Goal: Task Accomplishment & Management: Complete application form

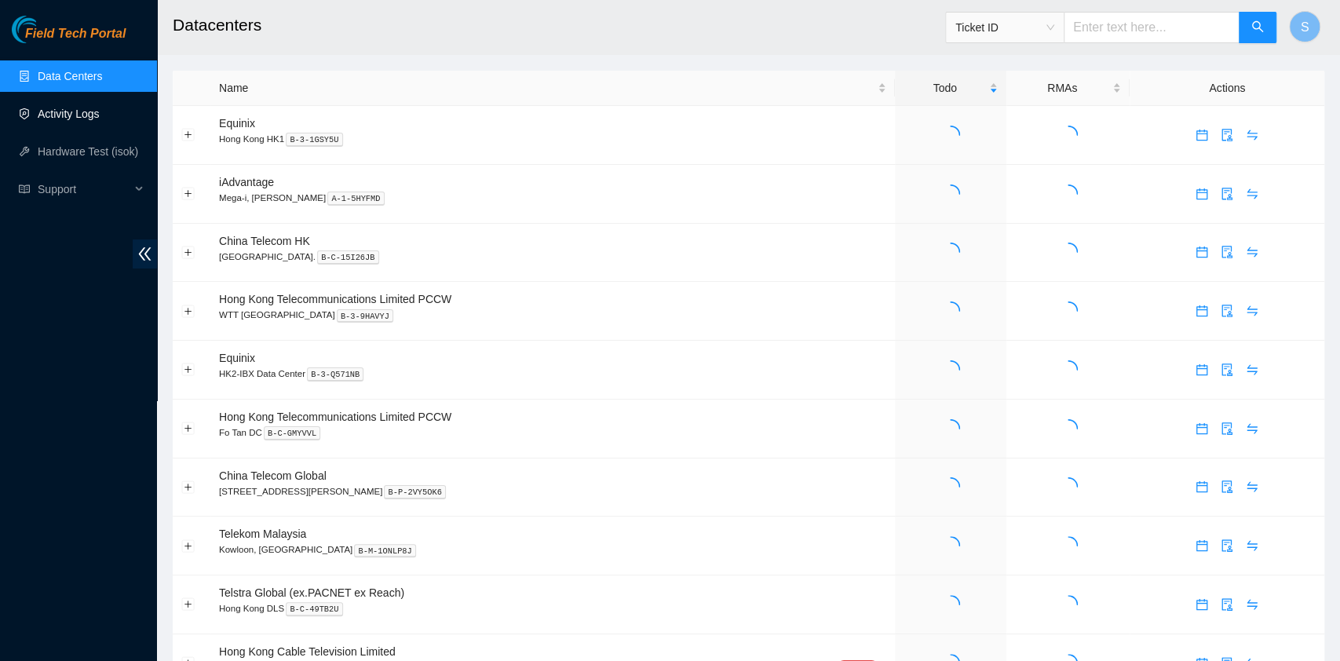
click at [58, 119] on link "Activity Logs" at bounding box center [69, 114] width 62 height 13
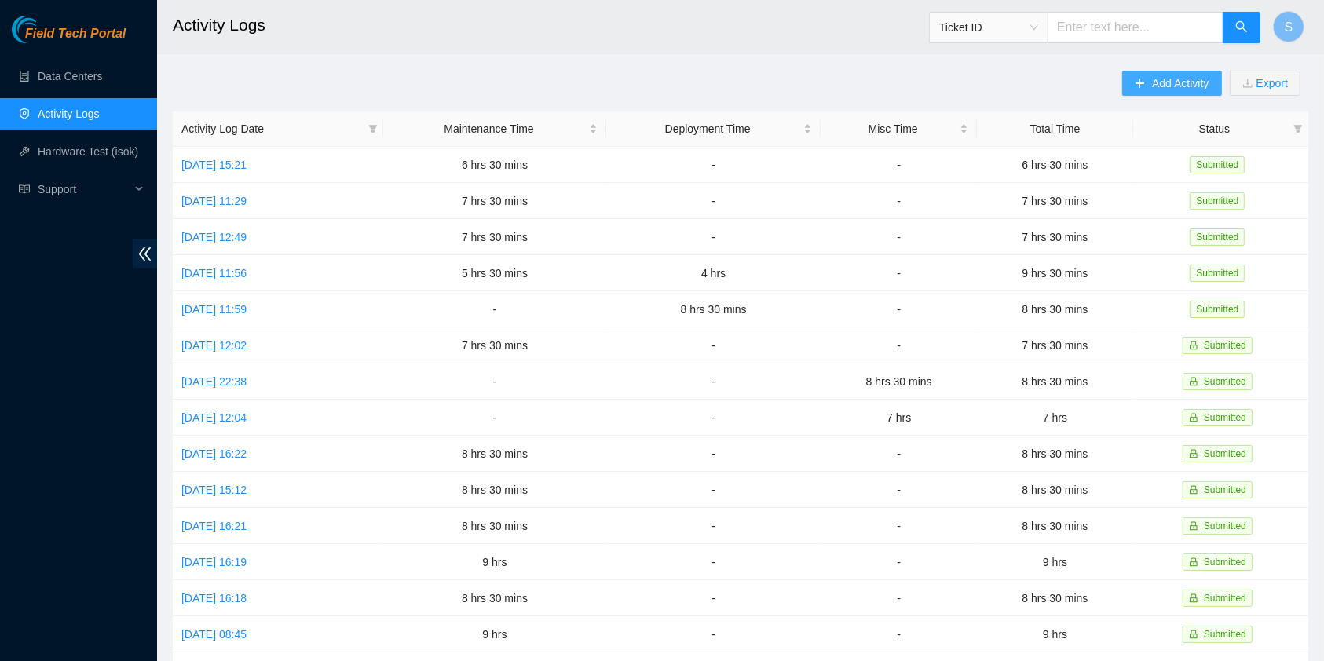
click at [1165, 80] on span "Add Activity" at bounding box center [1180, 83] width 57 height 17
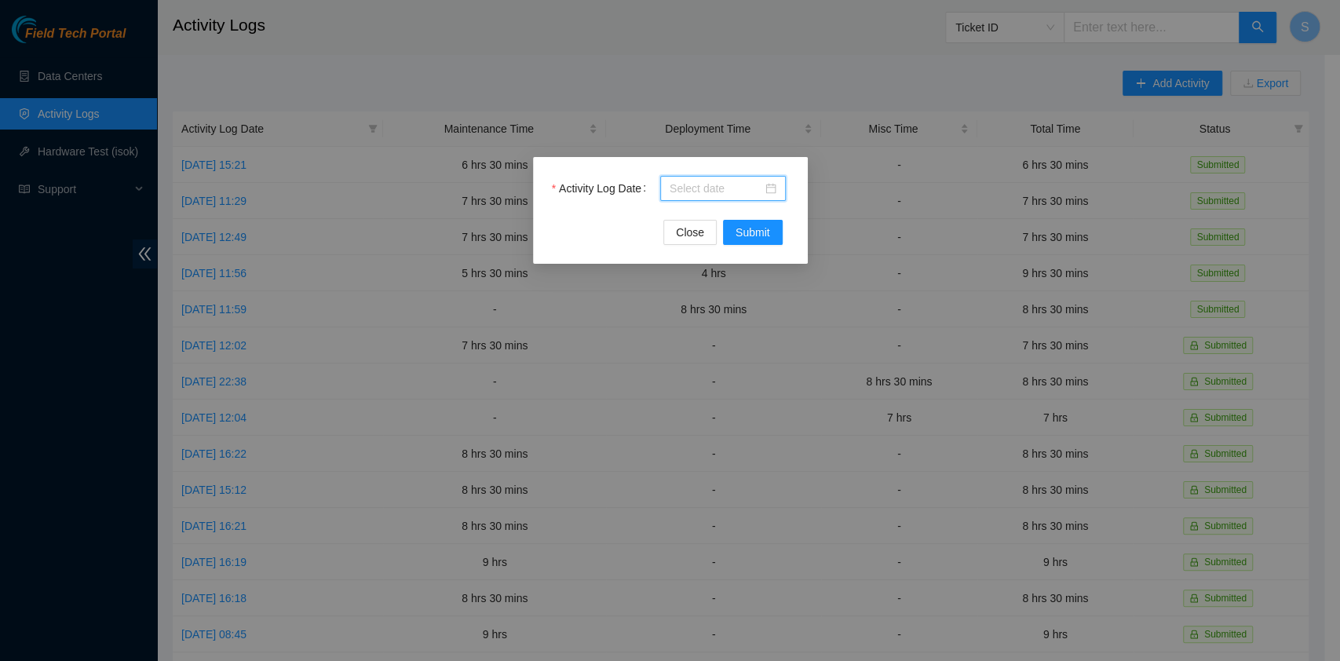
click at [694, 182] on input "Activity Log Date" at bounding box center [716, 188] width 93 height 17
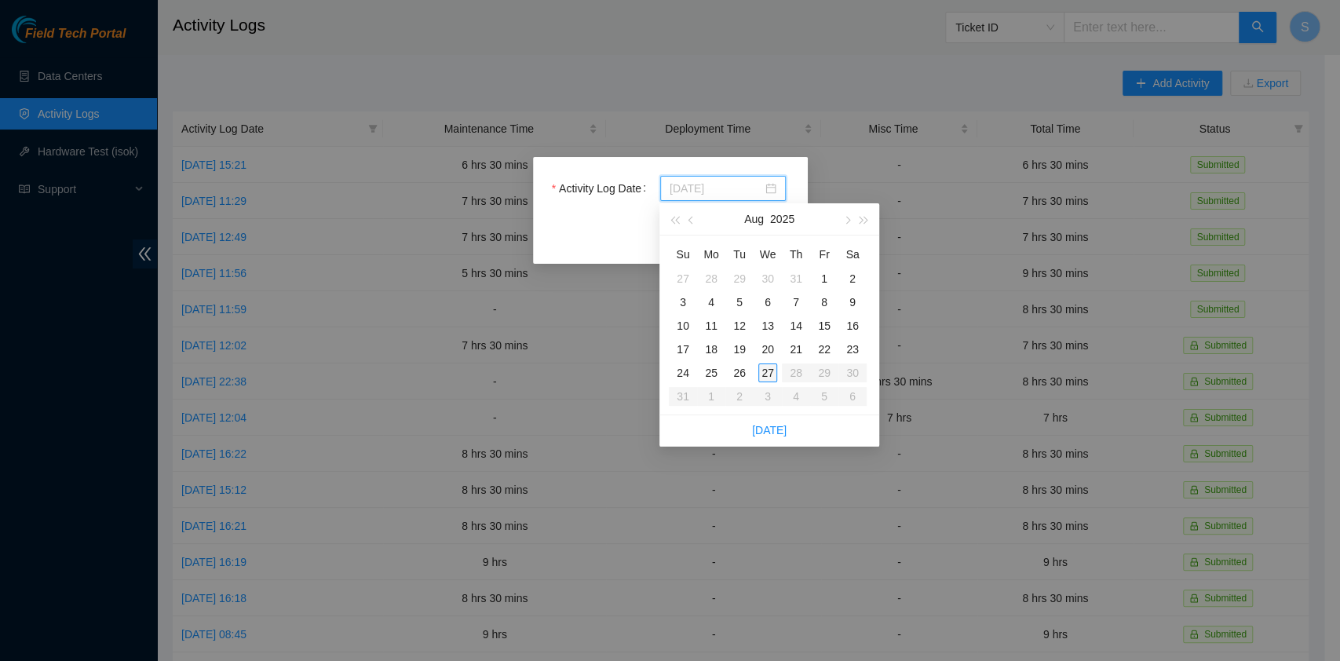
type input "[DATE]"
click at [769, 366] on div "27" at bounding box center [767, 372] width 19 height 19
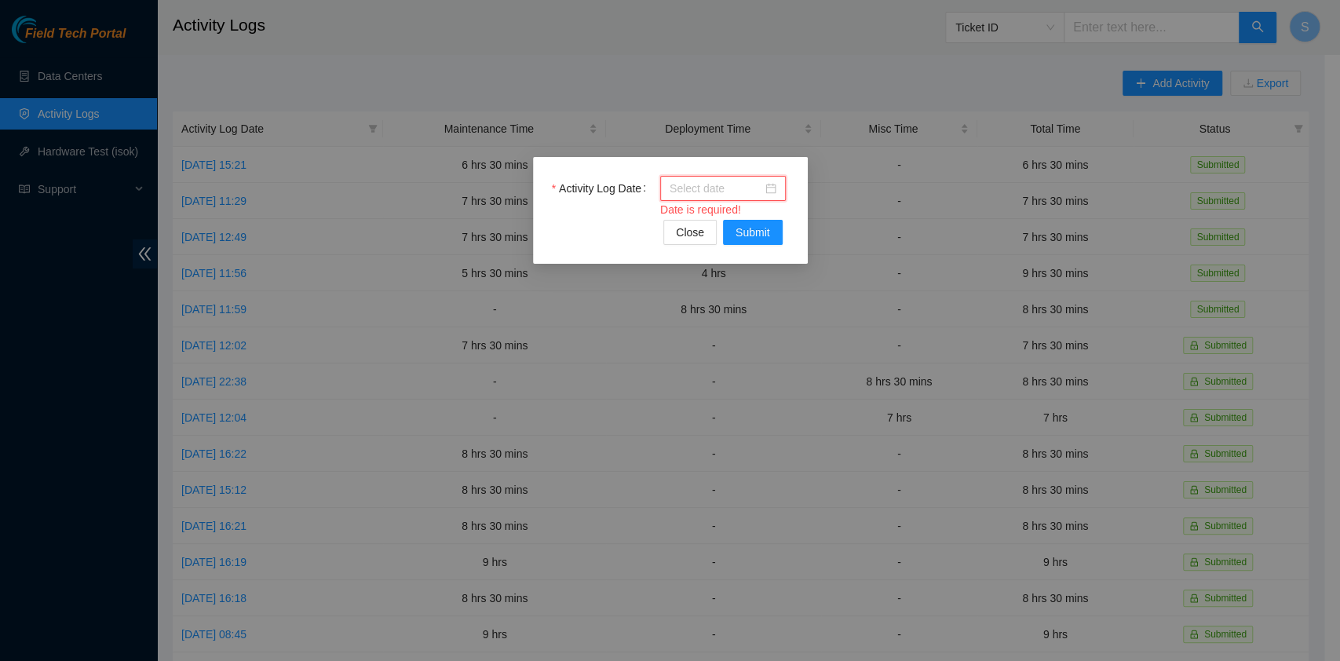
click at [715, 184] on input "Activity Log Date" at bounding box center [716, 188] width 93 height 17
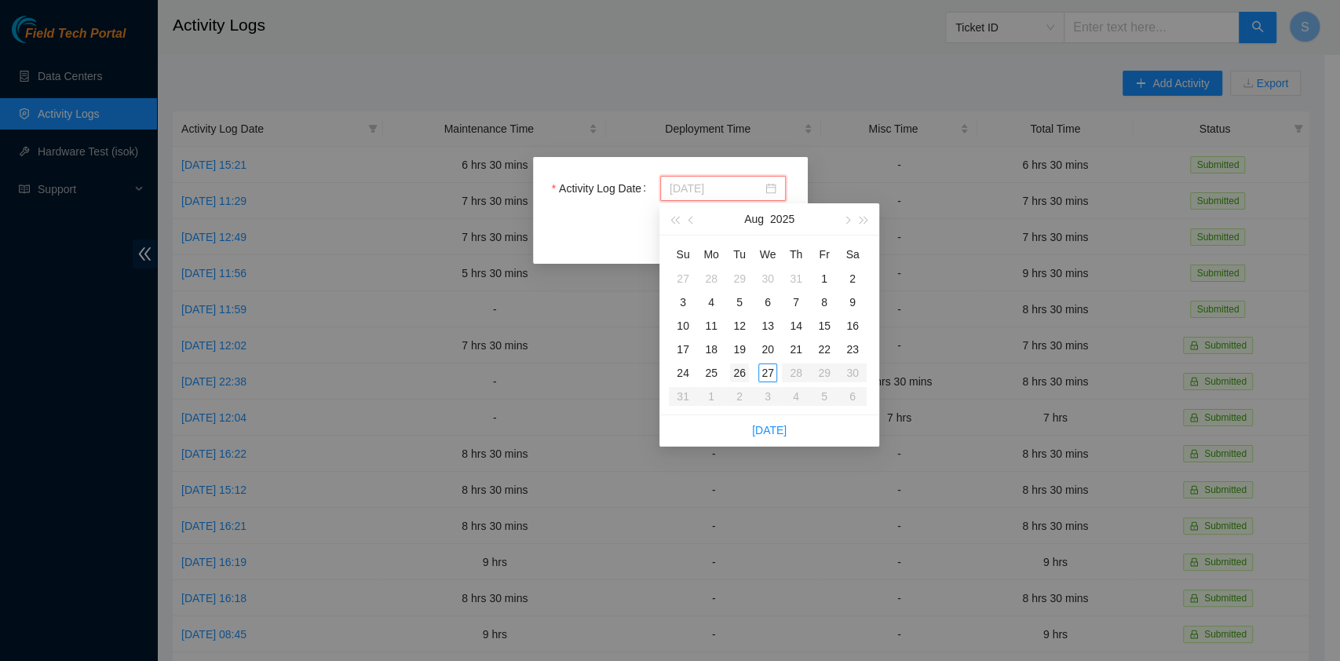
type input "[DATE]"
click at [736, 374] on div "26" at bounding box center [739, 372] width 19 height 19
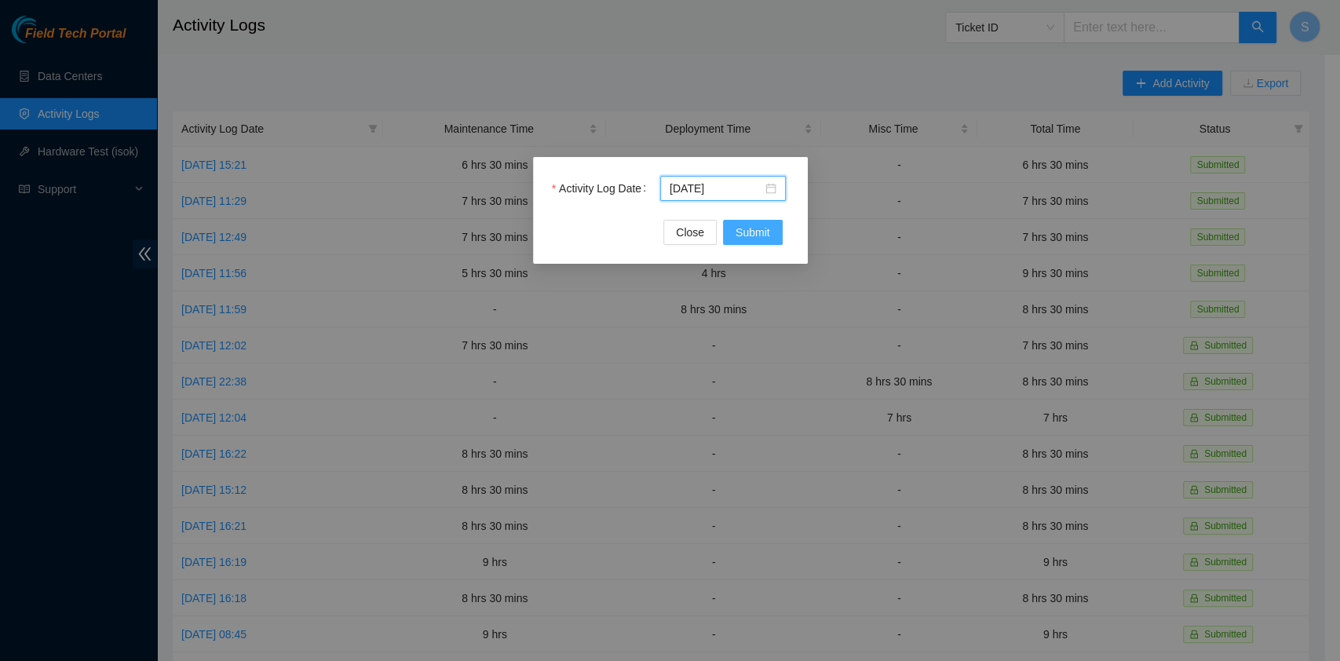
click at [743, 220] on button "Submit" at bounding box center [753, 232] width 60 height 25
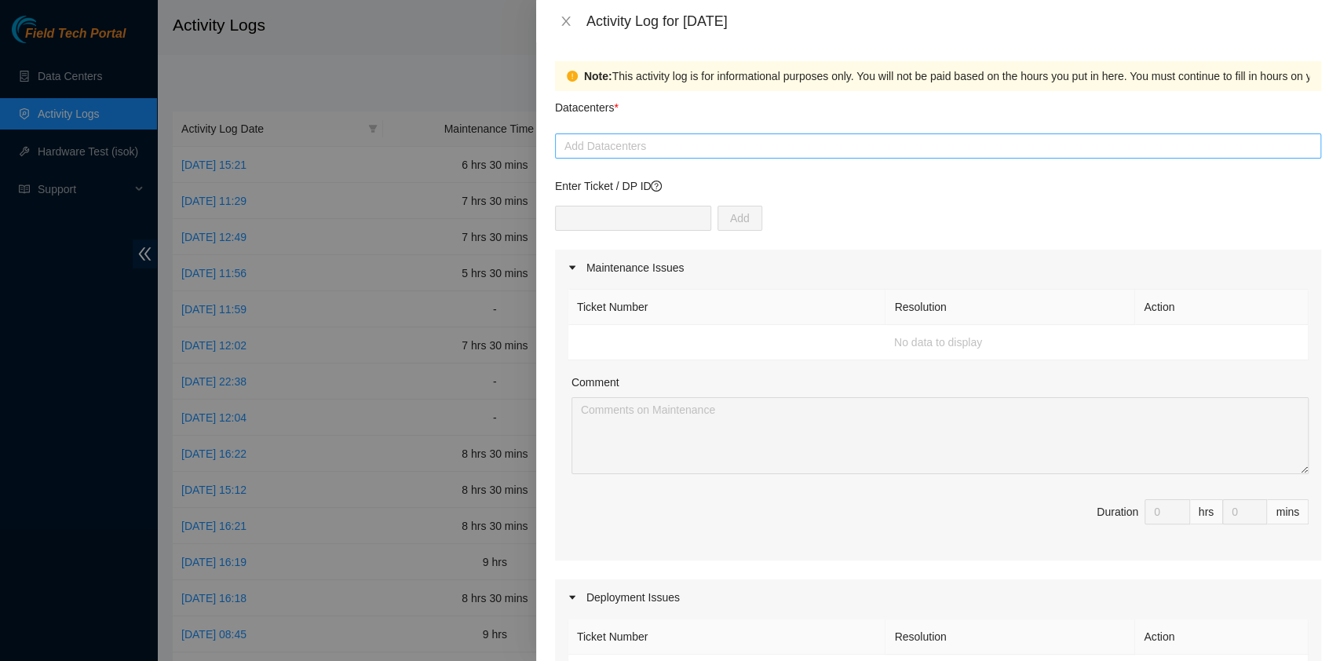
click at [632, 144] on div at bounding box center [938, 146] width 758 height 19
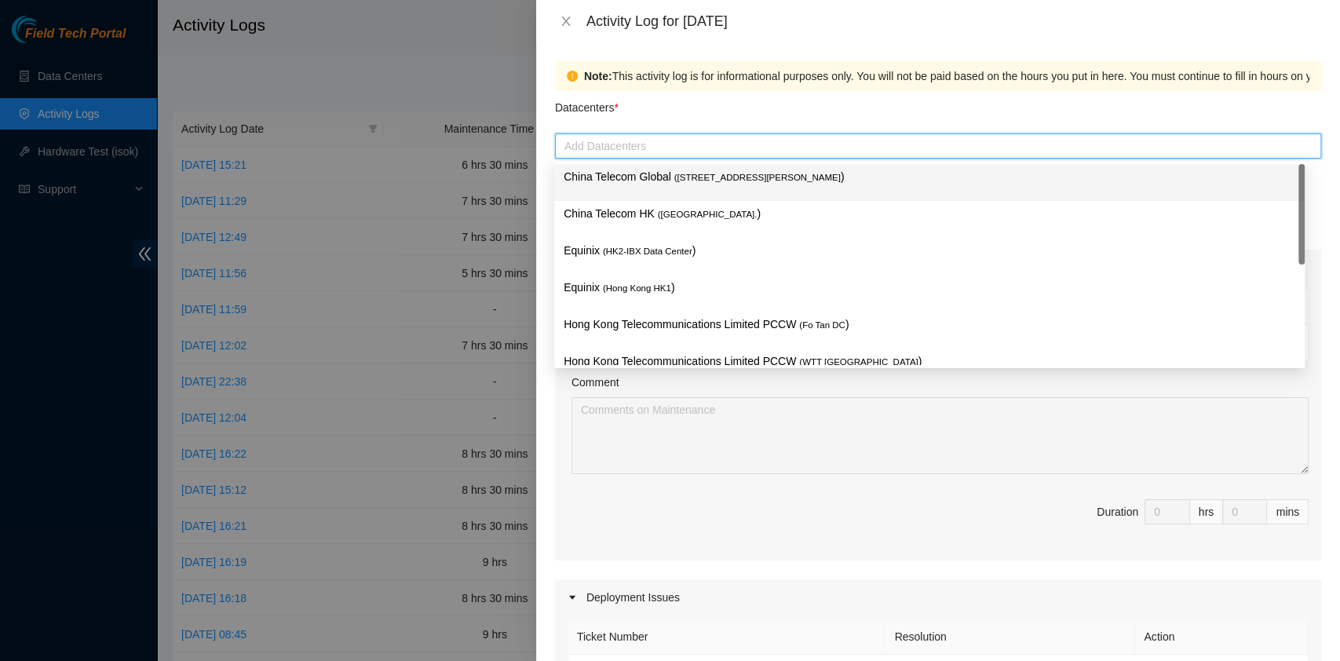
click at [652, 184] on p "China Telecom Global ( [STREET_ADDRESS][PERSON_NAME] )" at bounding box center [930, 177] width 732 height 18
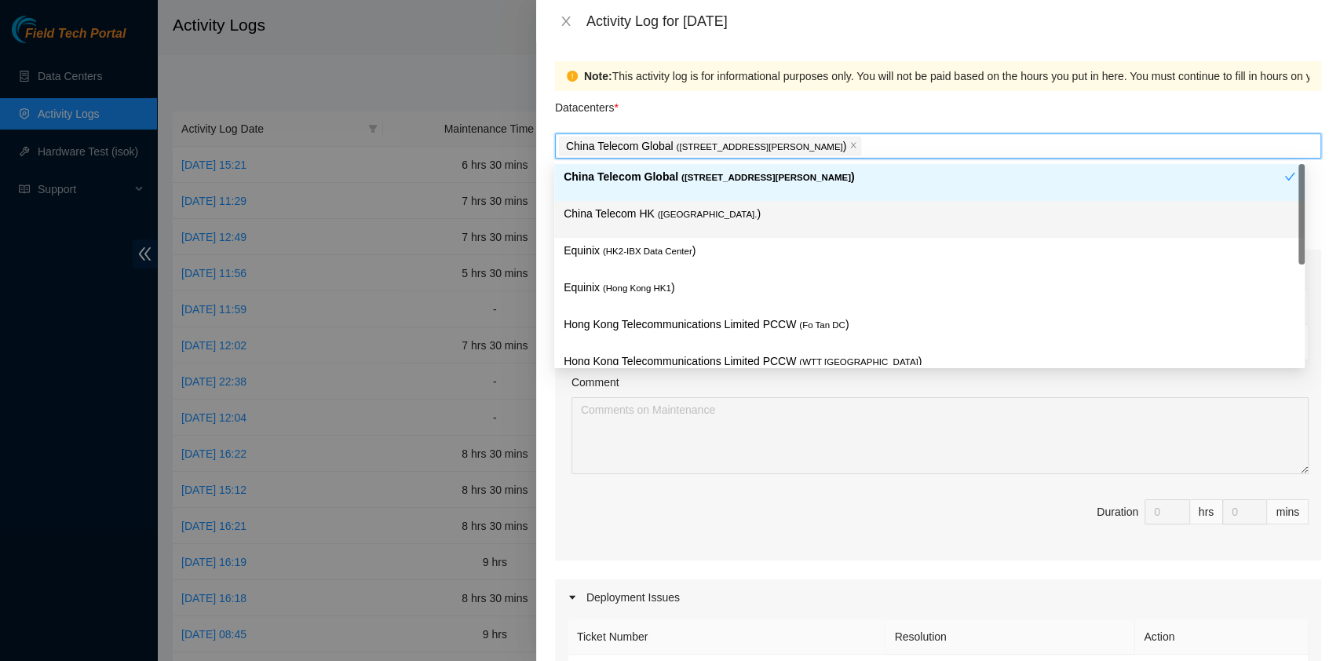
click at [650, 205] on p "China Telecom HK ( [GEOGRAPHIC_DATA] )" at bounding box center [930, 214] width 732 height 18
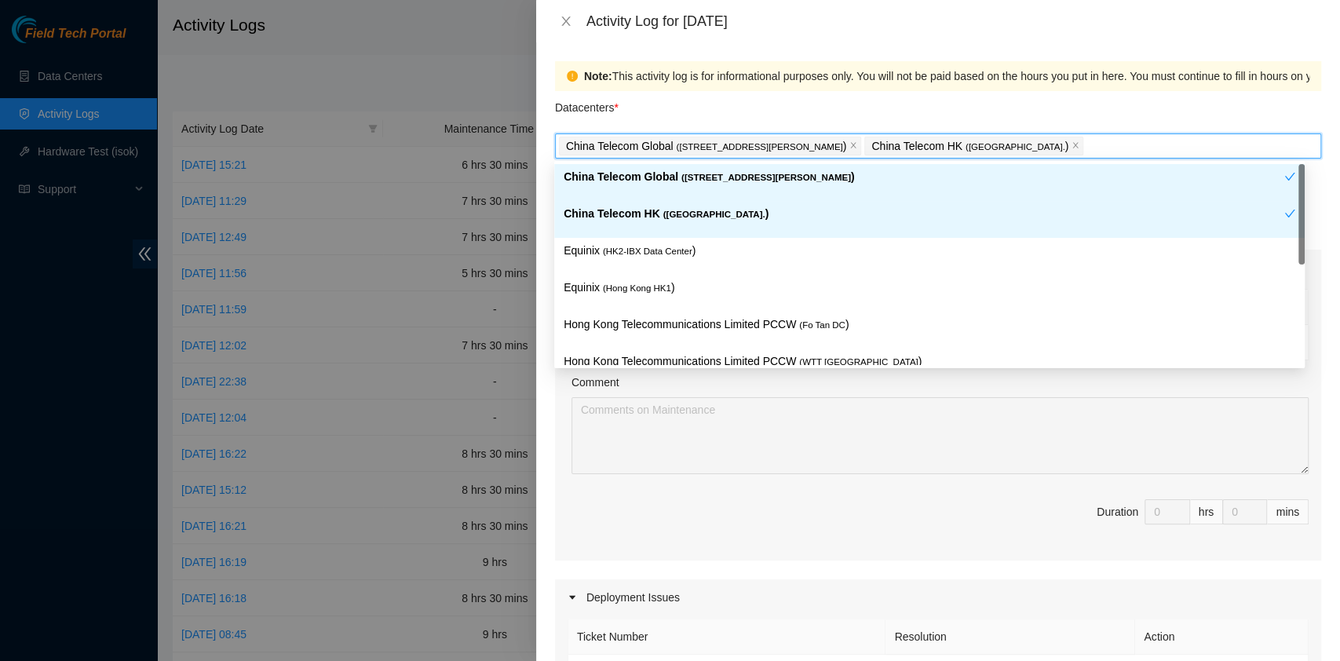
click at [648, 236] on div "China Telecom HK ( [GEOGRAPHIC_DATA] )" at bounding box center [929, 219] width 750 height 37
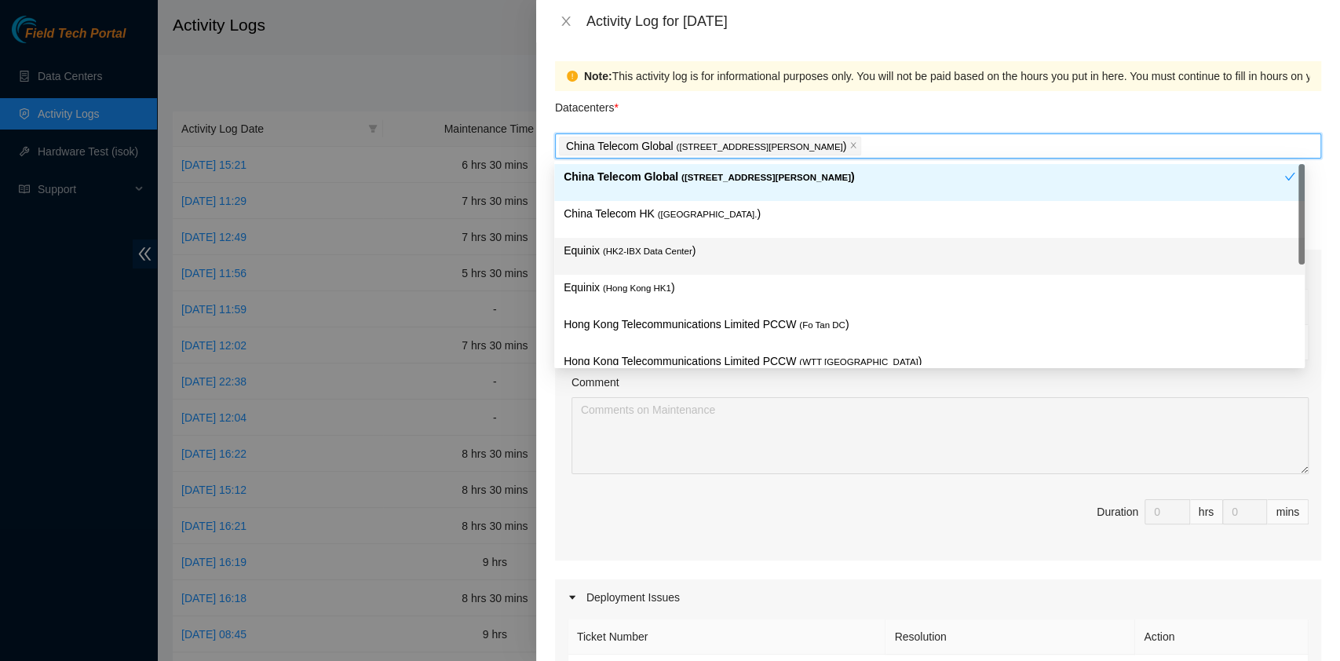
click at [646, 262] on div "Equinix ( HK2-IBX Data Center )" at bounding box center [930, 256] width 732 height 29
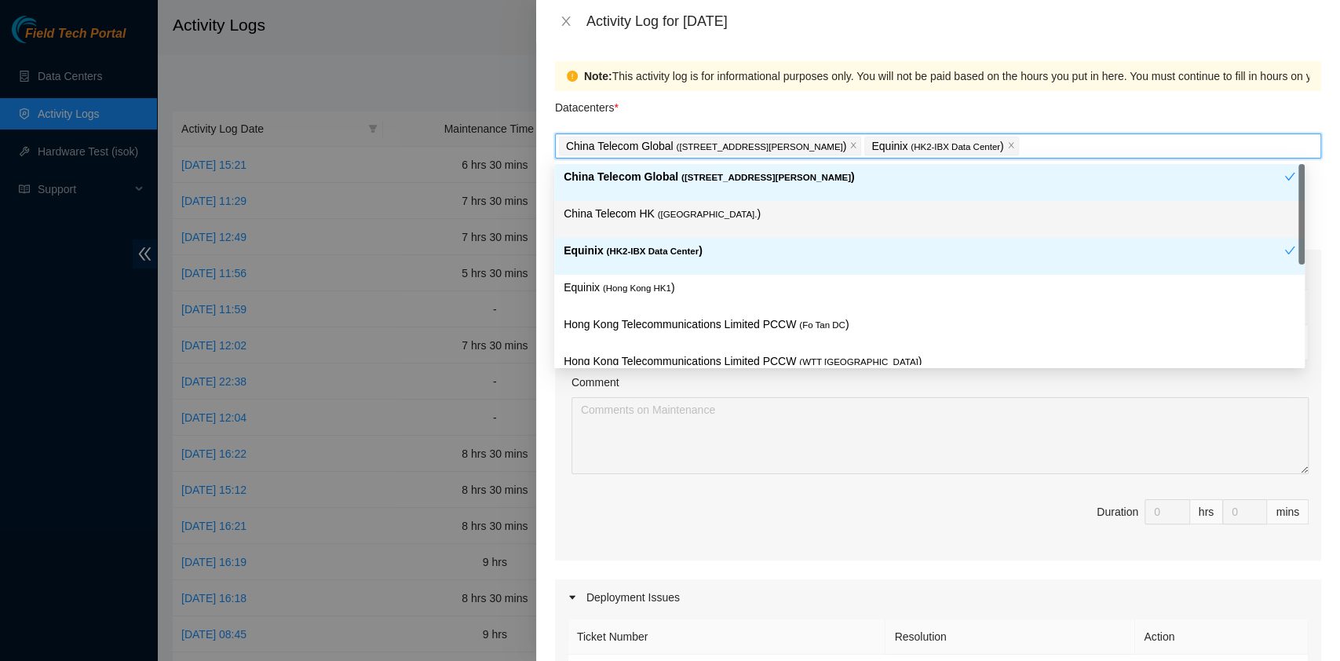
click at [647, 228] on div "China Telecom HK ( [GEOGRAPHIC_DATA] )" at bounding box center [930, 219] width 732 height 29
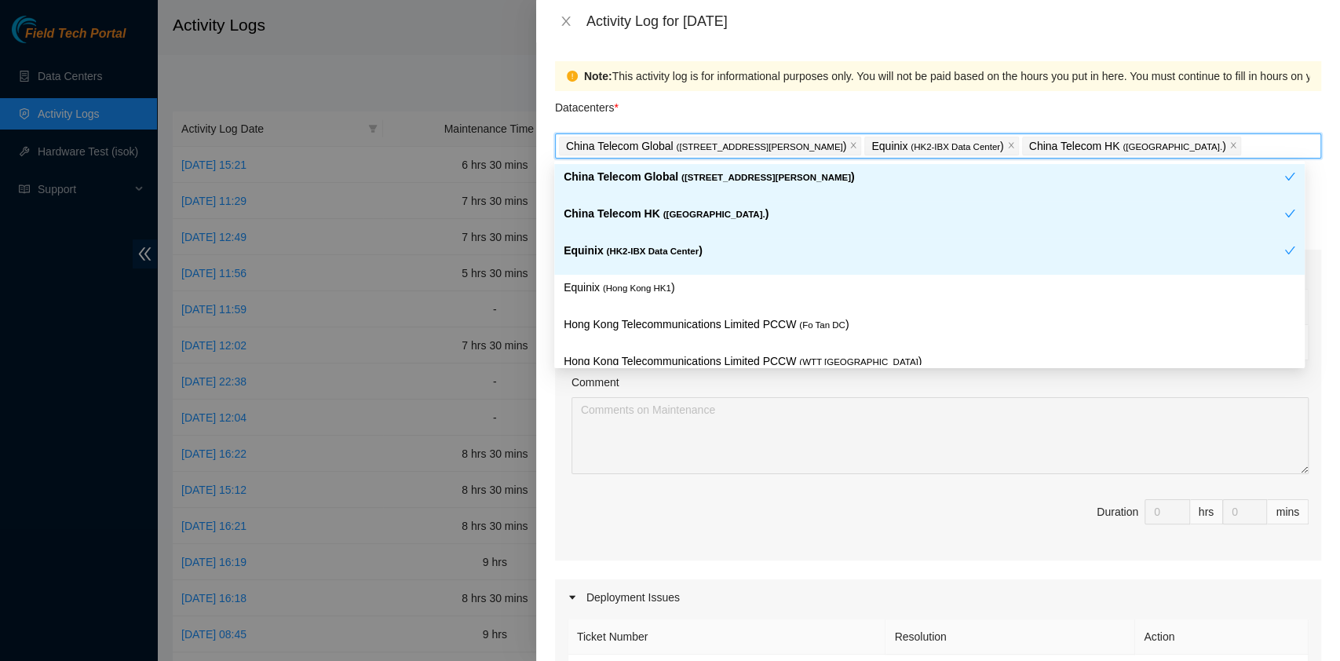
click at [647, 270] on div "Equinix ( HK2-IBX Data Center )" at bounding box center [924, 256] width 721 height 29
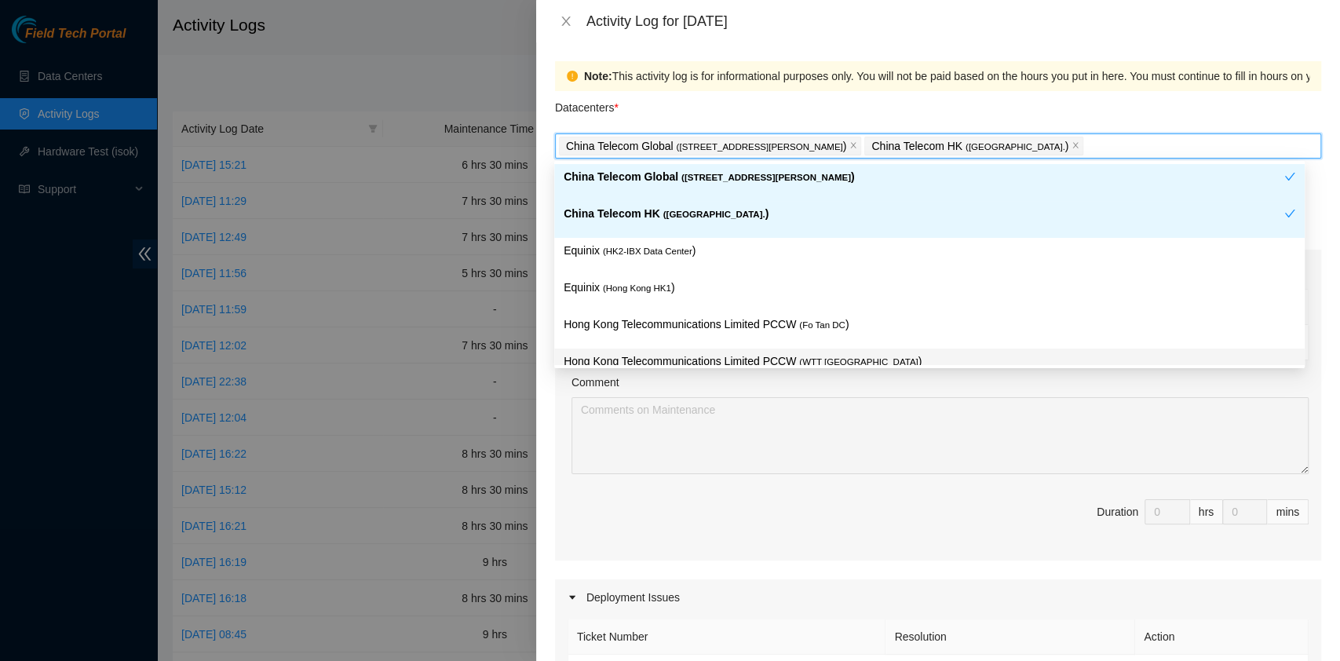
click at [864, 511] on span "Duration 0 hrs 0 mins" at bounding box center [938, 521] width 741 height 44
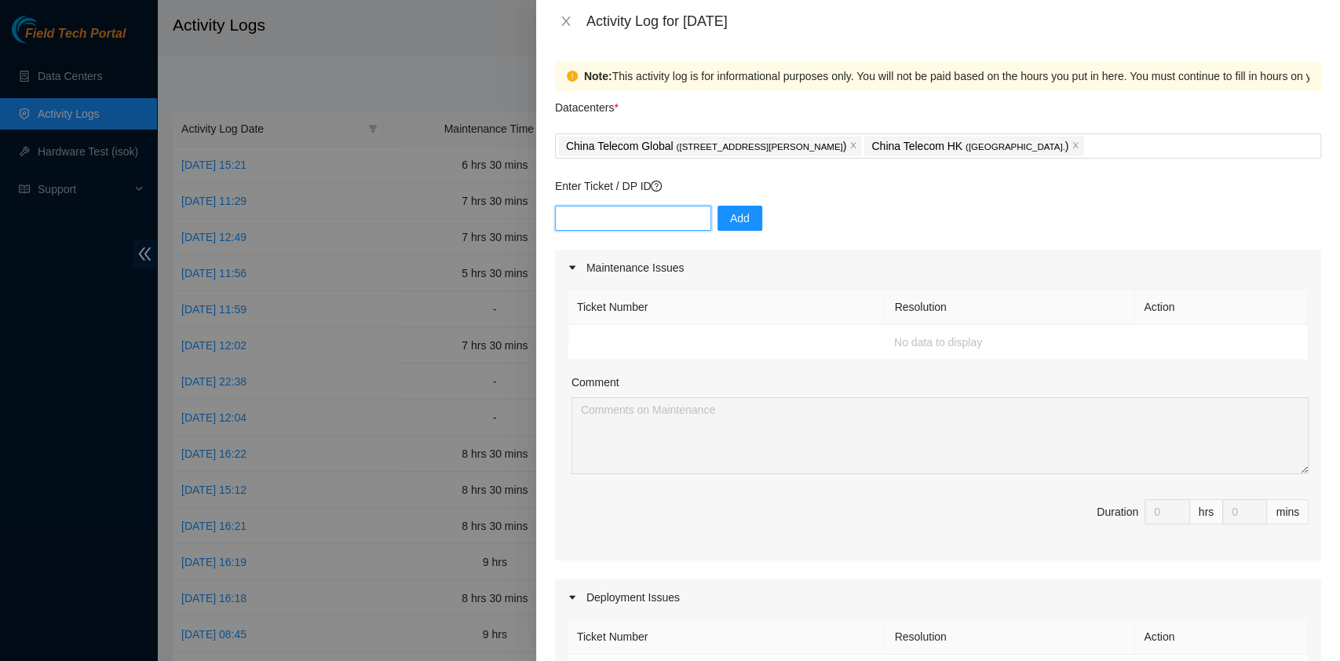
click at [625, 208] on input "text" at bounding box center [633, 218] width 156 height 25
paste input "B-V-5QRD4I9"
type input "B-V-5QRD4I9"
click at [717, 224] on button "Add" at bounding box center [739, 218] width 45 height 25
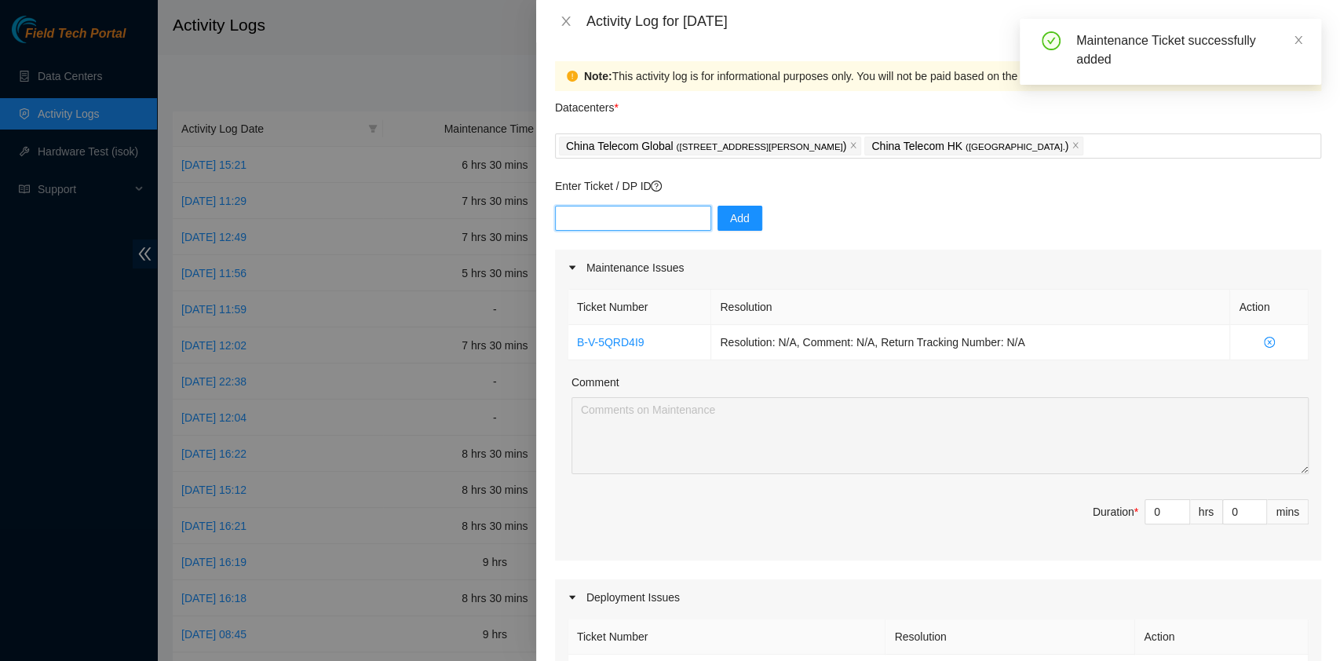
drag, startPoint x: 641, startPoint y: 213, endPoint x: 648, endPoint y: 221, distance: 11.1
click at [648, 221] on input "text" at bounding box center [633, 218] width 156 height 25
paste input "B-V-5SV5N05"
type input "B-V-5SV5N05"
click at [730, 224] on span "Add" at bounding box center [740, 218] width 20 height 17
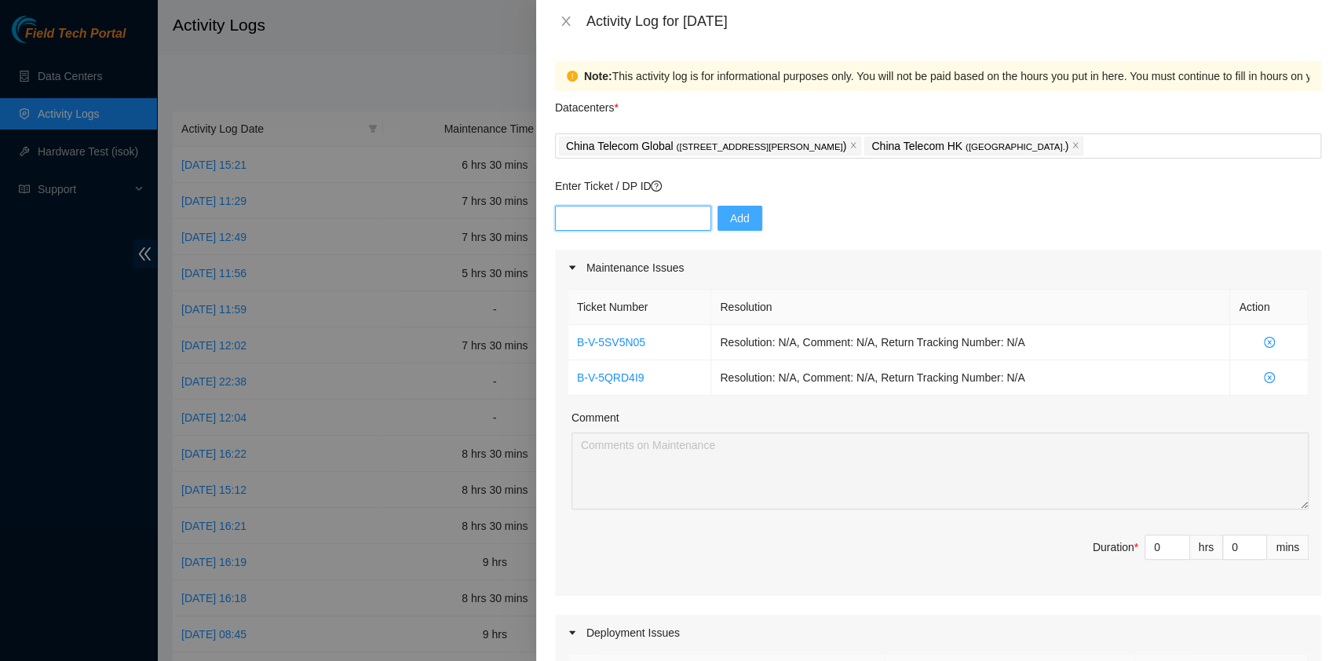
click at [595, 225] on input "text" at bounding box center [633, 218] width 156 height 25
paste input "B-V-5TQIZ3M"
type input "B-V-5TQIZ3M"
click at [735, 223] on span "Add" at bounding box center [740, 218] width 20 height 17
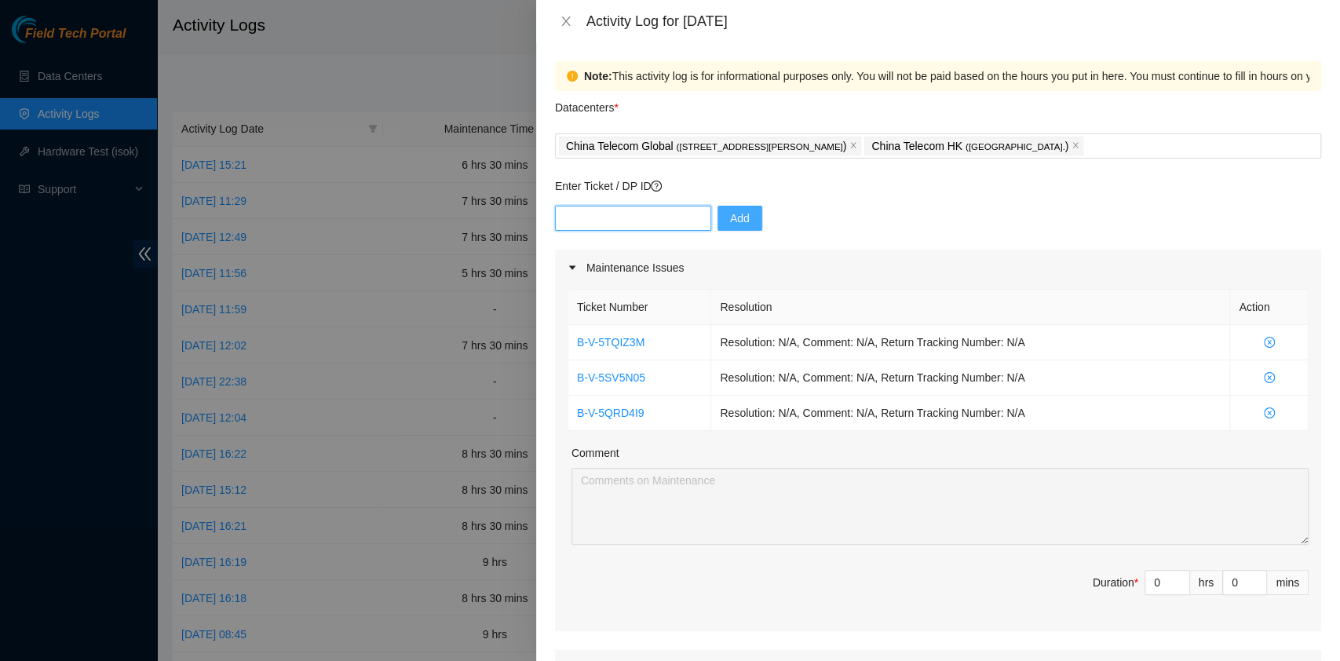
click at [622, 216] on input "text" at bounding box center [633, 218] width 156 height 25
paste input "B-V-5SYZSRO"
type input "B-V-5SYZSRO"
click at [730, 222] on span "Add" at bounding box center [740, 218] width 20 height 17
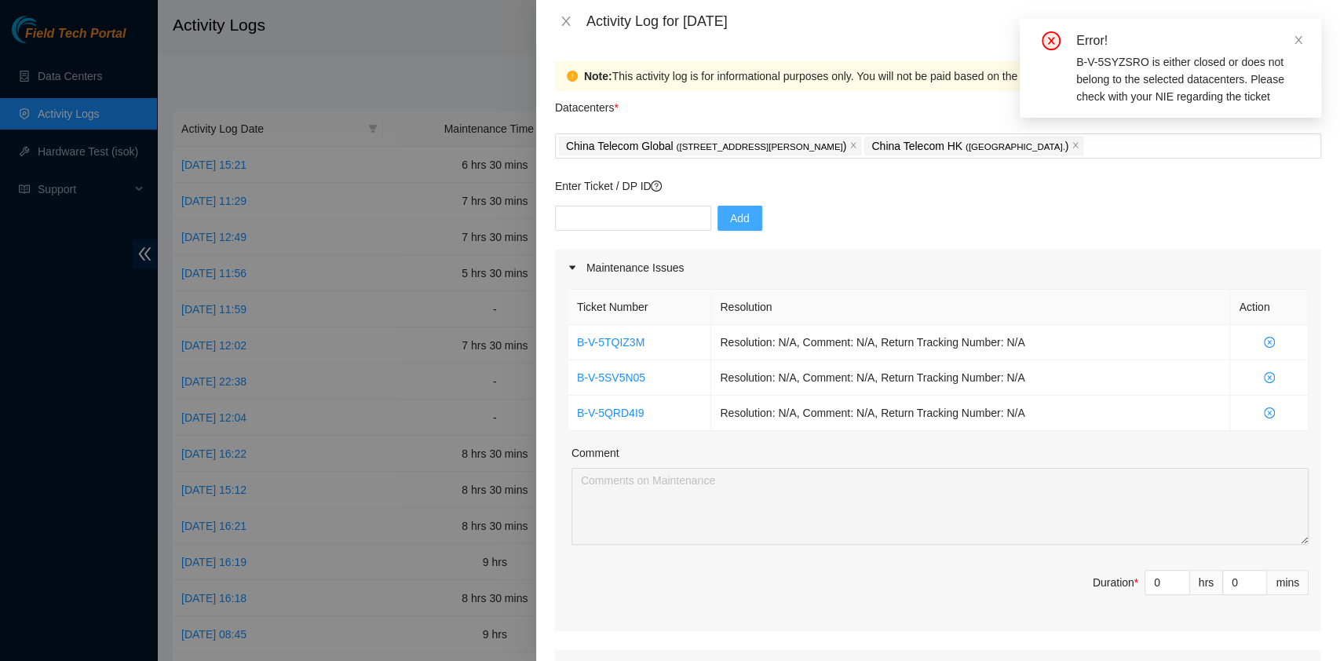
click at [948, 244] on div "Add" at bounding box center [938, 228] width 766 height 44
drag, startPoint x: 1290, startPoint y: 411, endPoint x: 563, endPoint y: 330, distance: 731.5
click at [563, 330] on div "Ticket Number Resolution Action B-V-5TQIZ3M Resolution: N/A, Comment: N/A, Retu…" at bounding box center [938, 458] width 766 height 345
drag, startPoint x: 1151, startPoint y: 576, endPoint x: 1119, endPoint y: 575, distance: 31.4
click at [1119, 575] on span "Duration * 0 hrs 0 mins" at bounding box center [938, 592] width 741 height 44
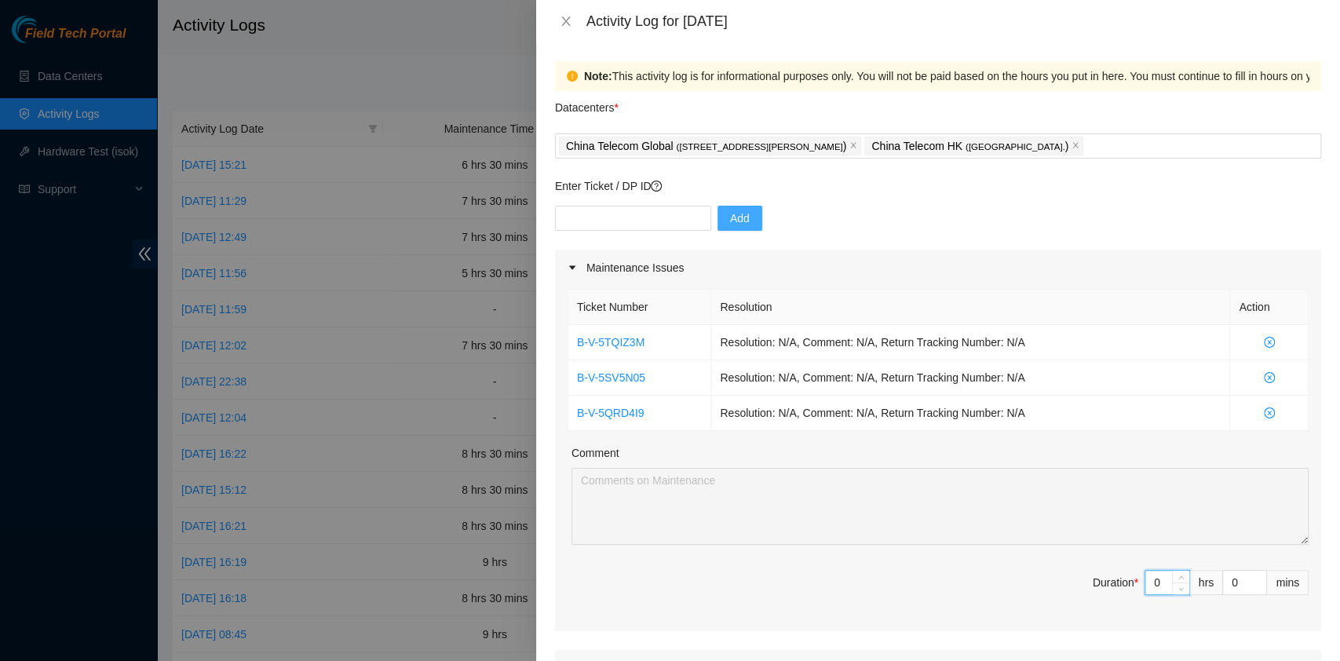
type input "7"
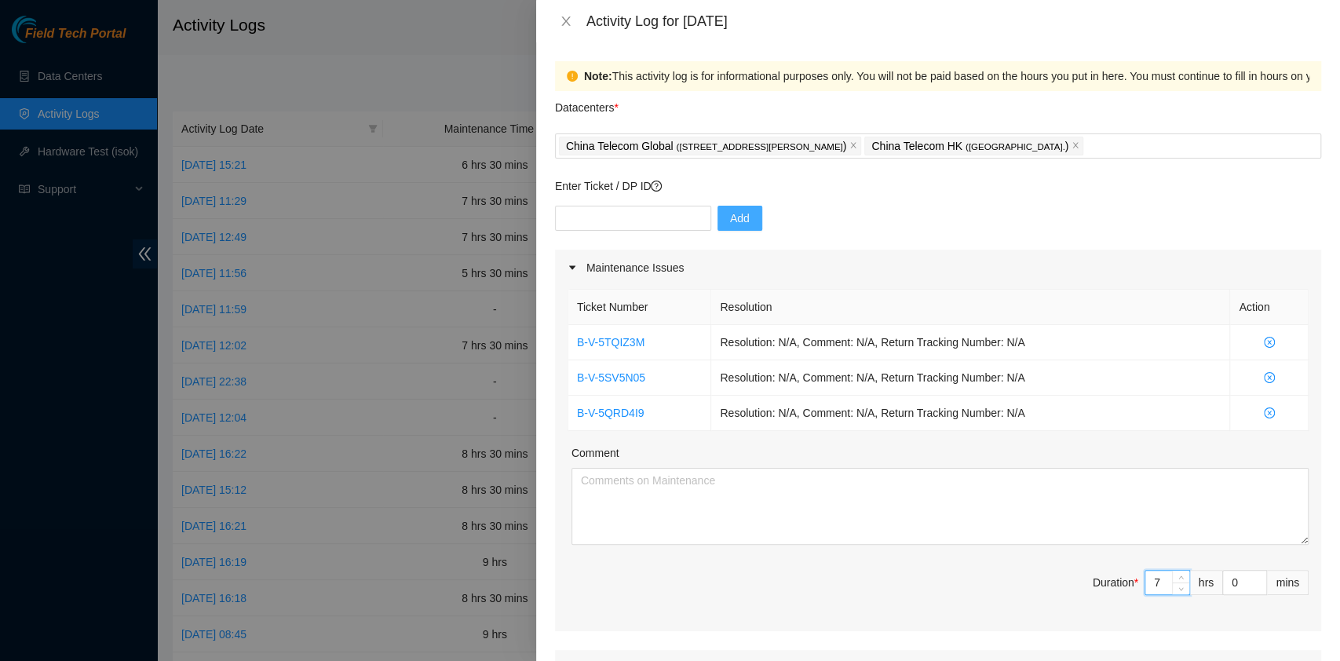
type input "7"
type input "3"
type input "39"
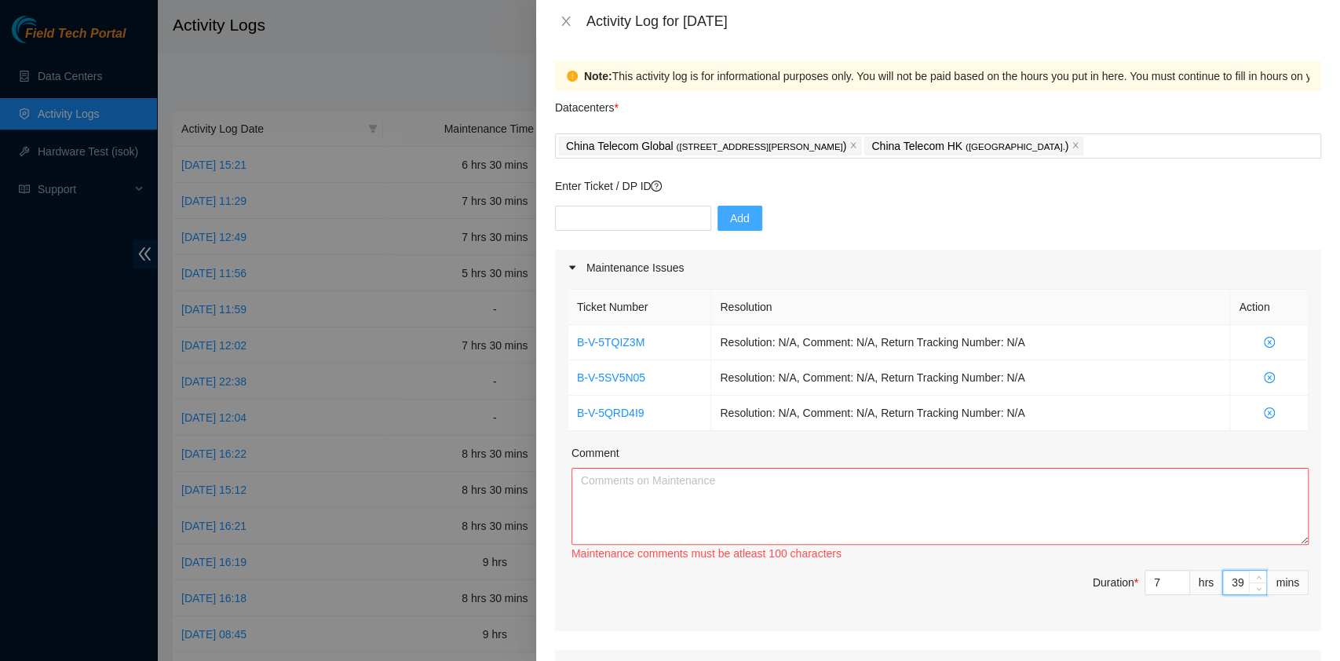
type input "3"
type input "30"
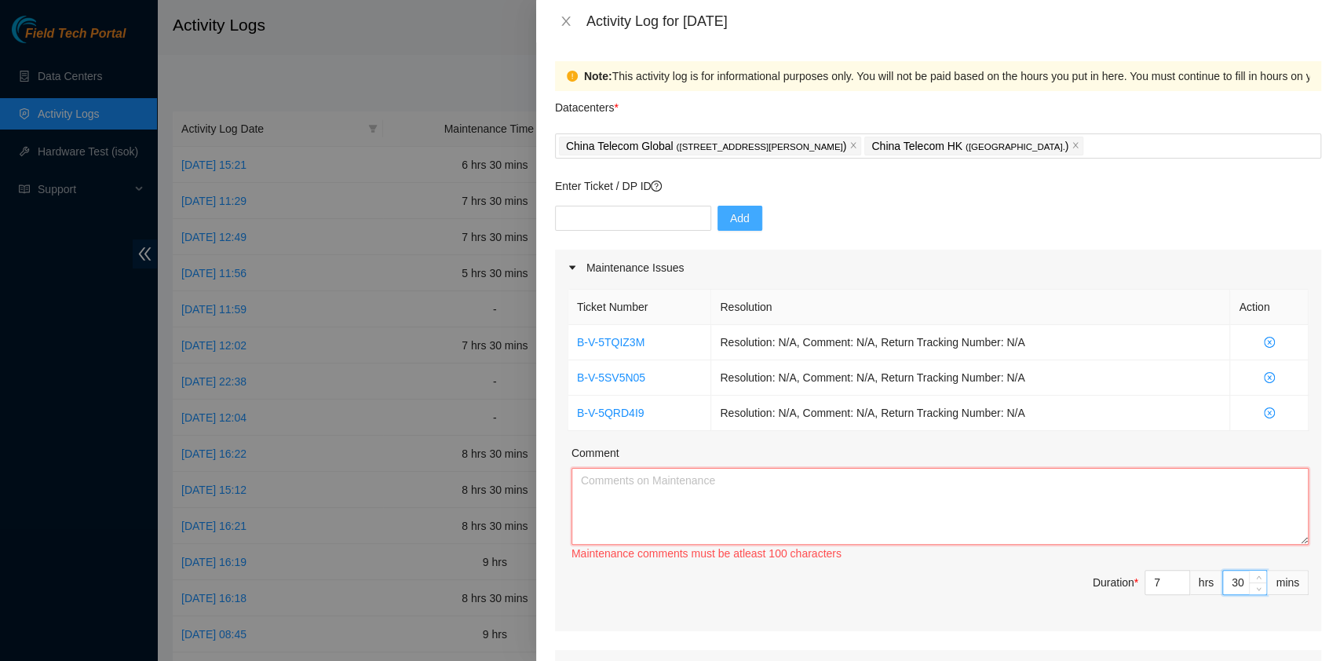
click at [672, 500] on textarea "Comment" at bounding box center [939, 506] width 737 height 77
paste textarea "Ticket Number Resolution Action B-V-5TQIZ3M Resolution: N/A, Comment: N/A, Retu…"
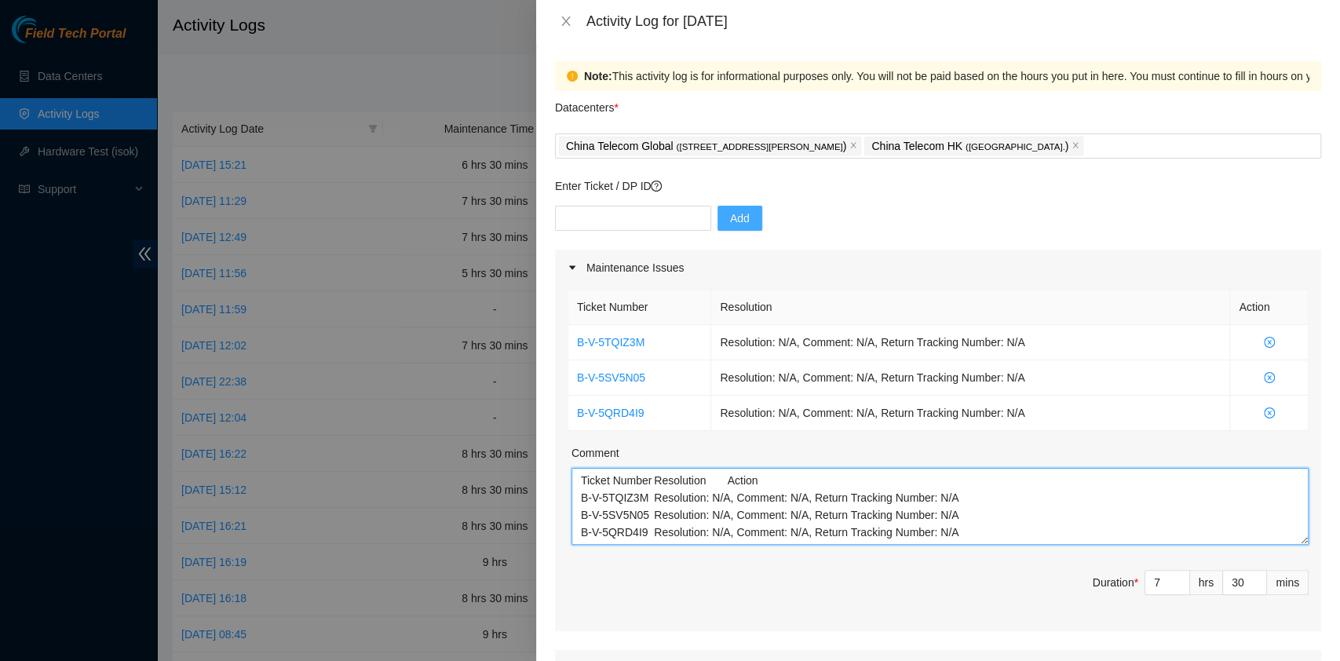
scroll to position [13, 0]
paste textarea "B-V-5RHMQJL Resolution: Reseated components, Rebooted, Rescued, Comment: pass o…"
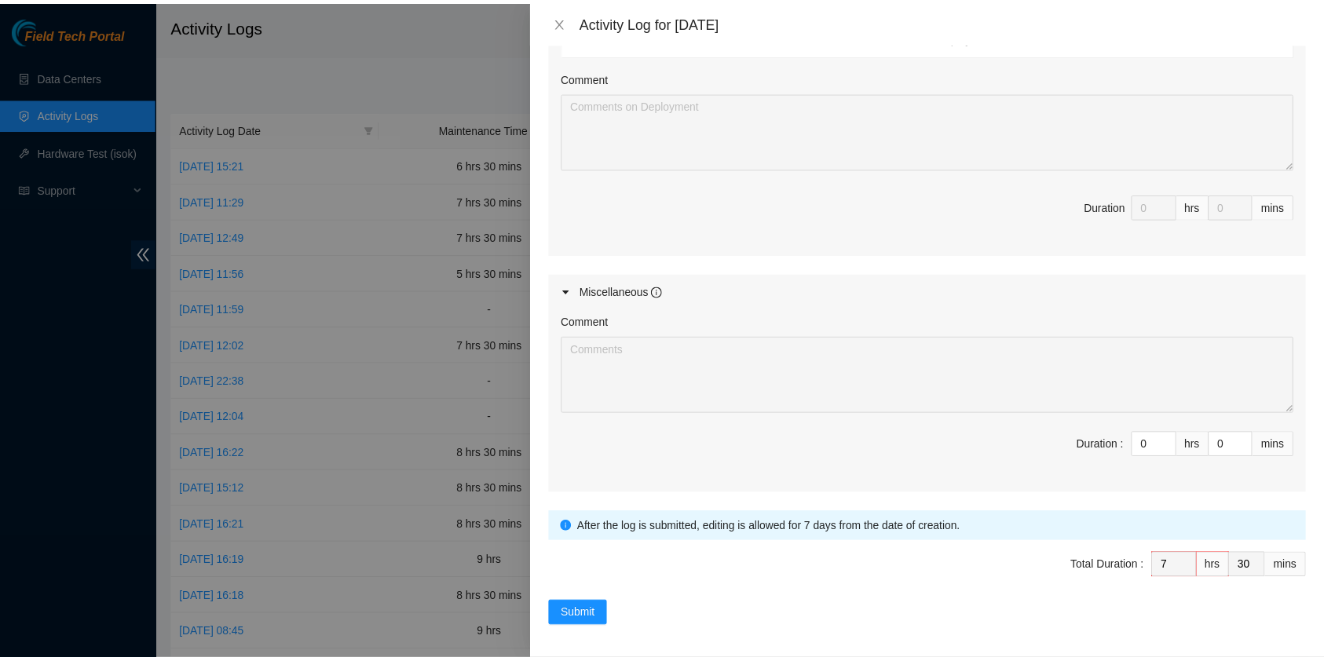
scroll to position [710, 0]
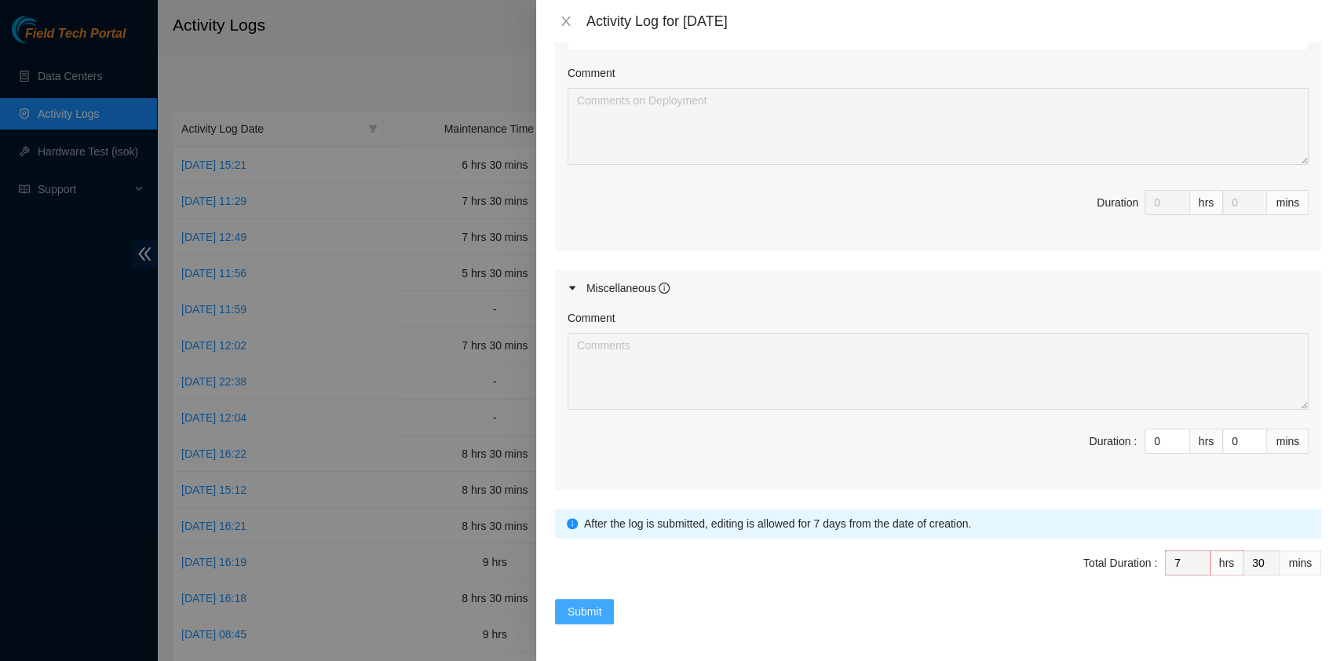
type textarea "Ticket Number Resolution Action B-V-5TQIZ3M Resolution: N/A, Comment: N/A, Retu…"
click at [575, 608] on span "Submit" at bounding box center [585, 611] width 35 height 17
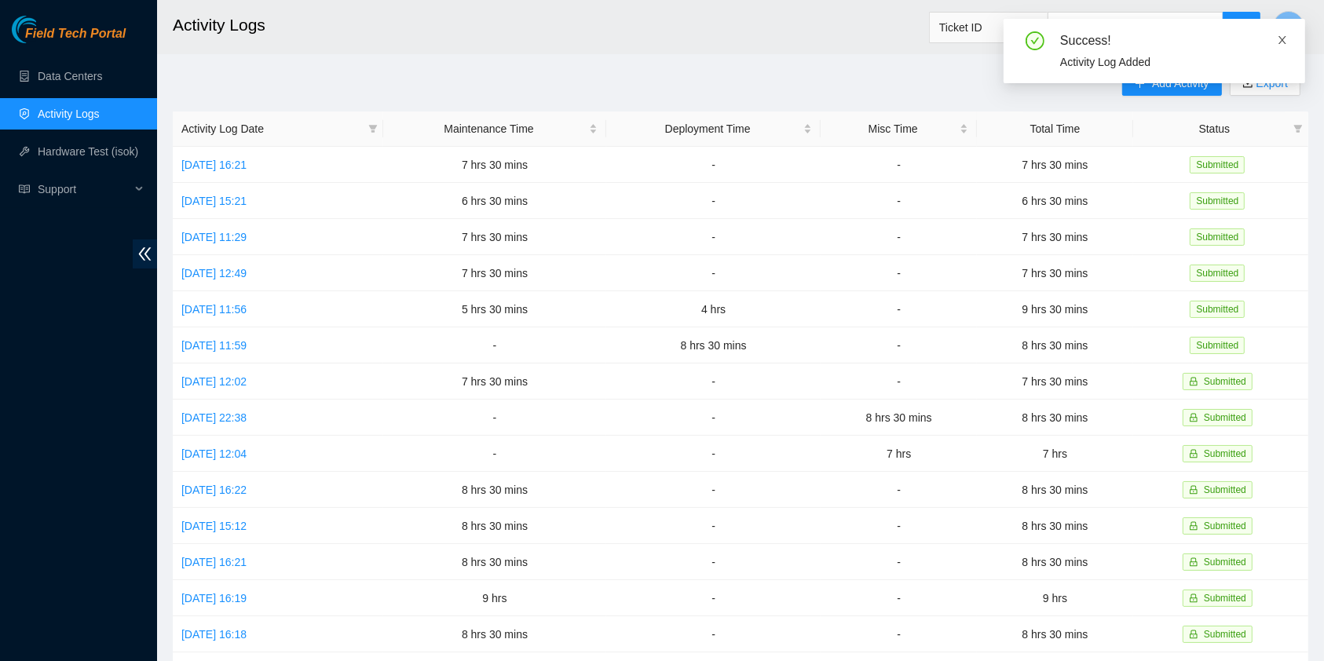
click at [1279, 38] on icon "close" at bounding box center [1281, 40] width 11 height 11
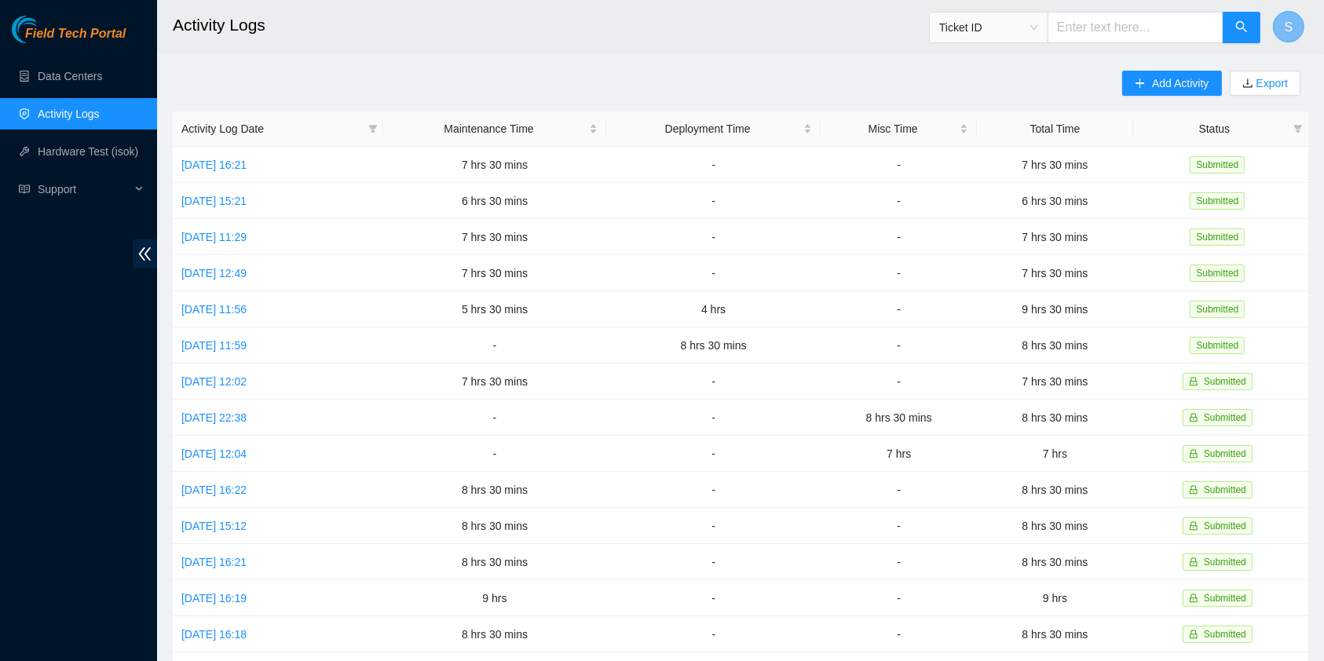
click at [1282, 28] on button "S" at bounding box center [1287, 26] width 31 height 31
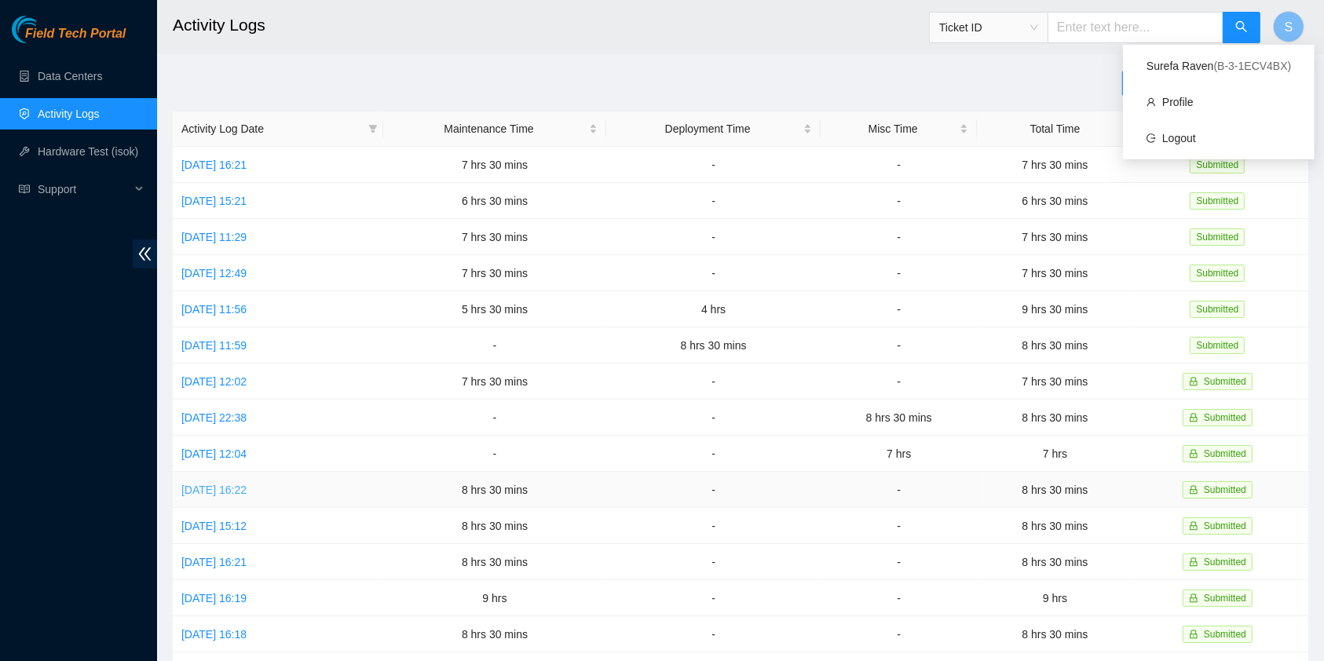
click at [215, 484] on link "[DATE] 16:22" at bounding box center [213, 490] width 65 height 13
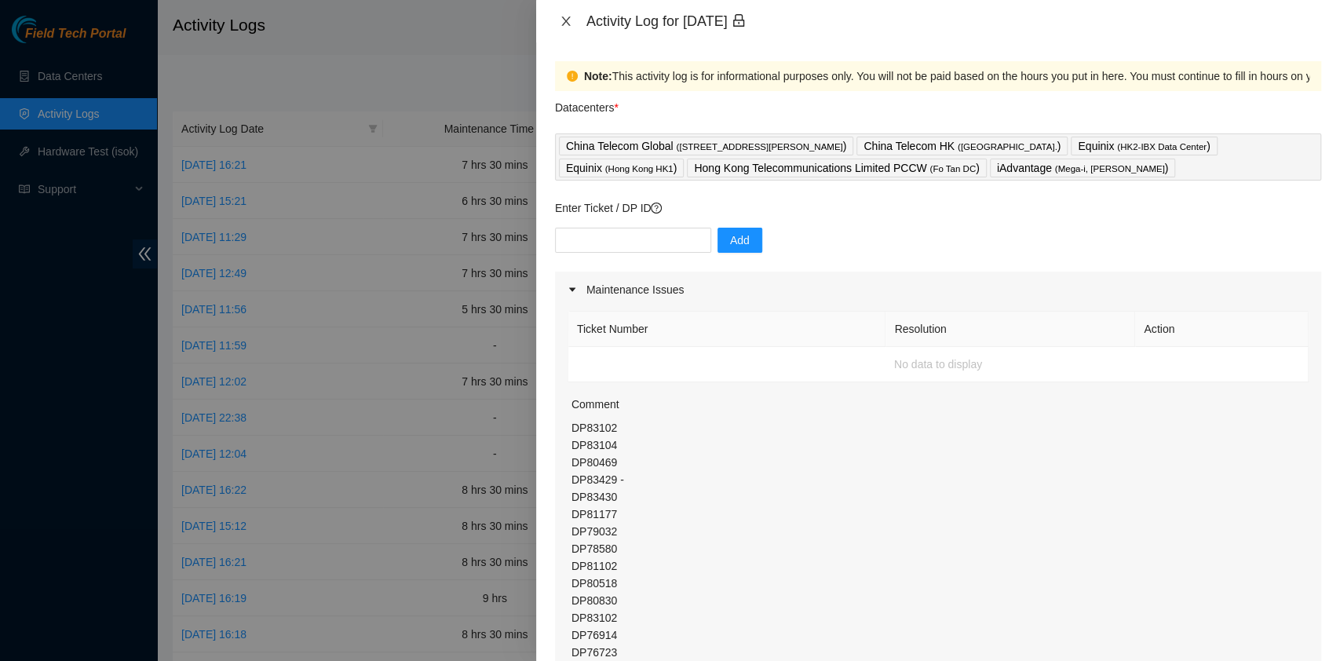
click at [568, 24] on icon "close" at bounding box center [565, 20] width 9 height 9
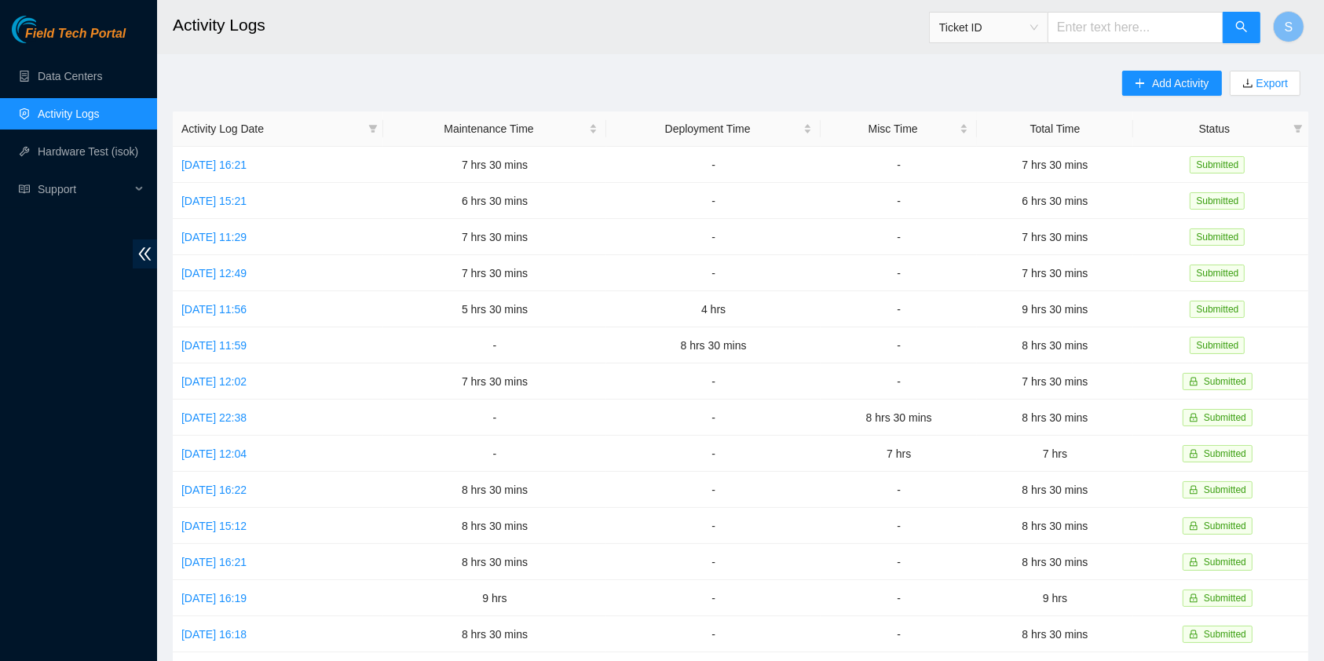
click at [743, 58] on main "Activity Logs Ticket ID S Add Activity Export Activity Log Date Maintenance Tim…" at bounding box center [740, 467] width 1167 height 935
click at [1282, 24] on button "S" at bounding box center [1287, 26] width 31 height 31
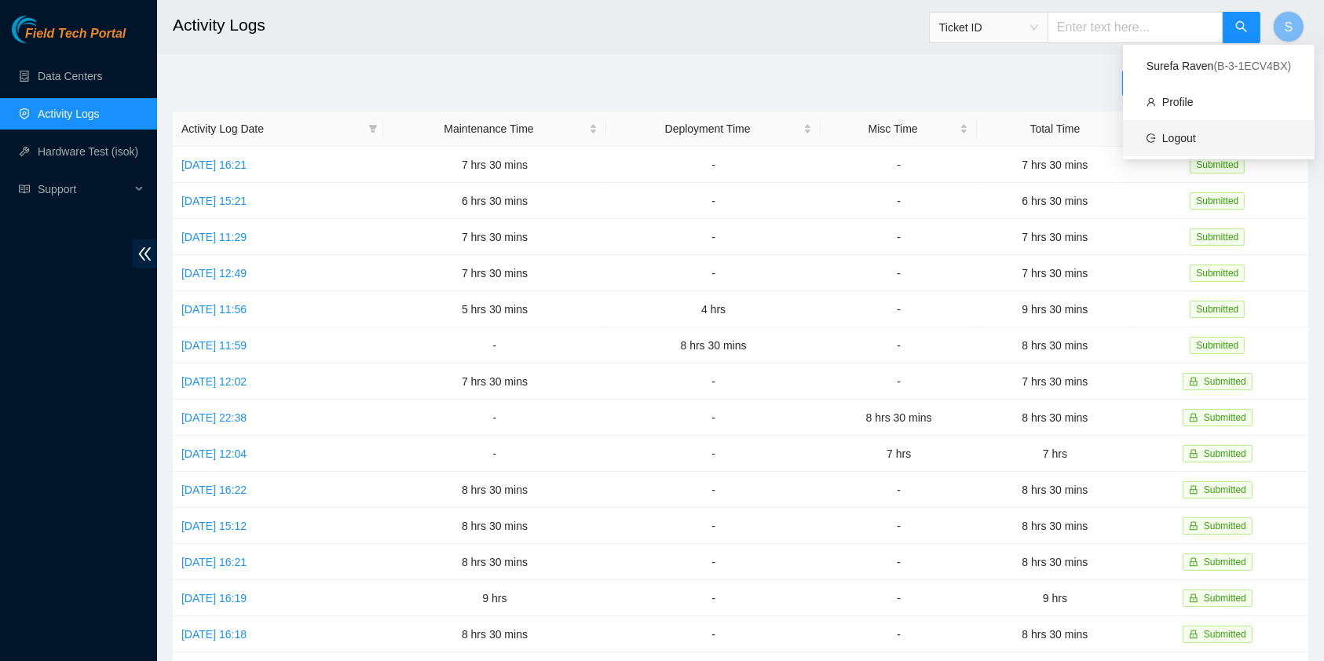
click at [1196, 132] on link "Logout" at bounding box center [1179, 138] width 34 height 13
